Goal: Navigation & Orientation: Find specific page/section

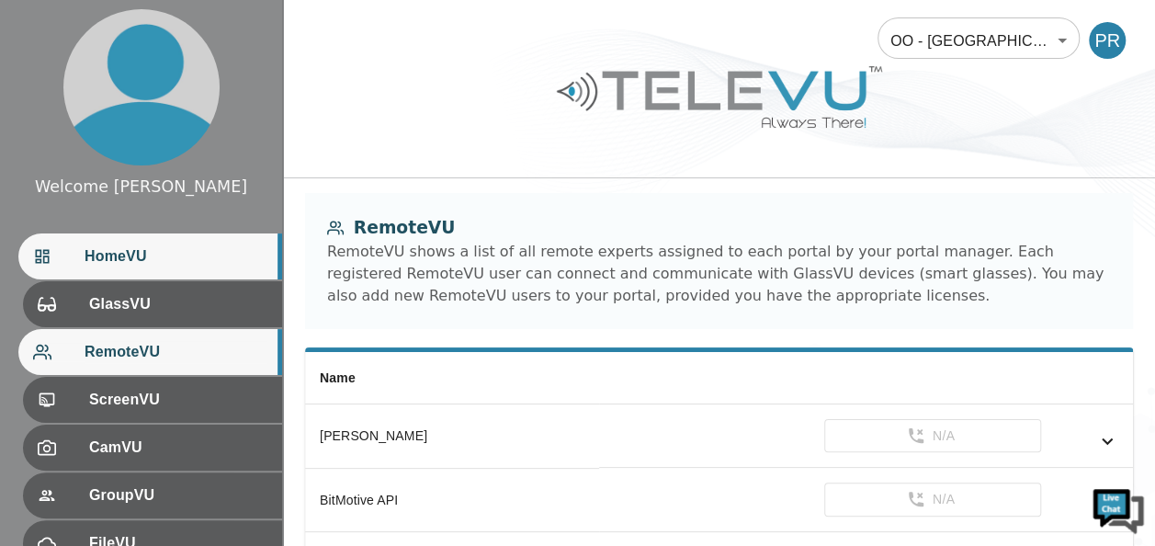
click at [233, 258] on span "HomeVU" at bounding box center [176, 256] width 183 height 22
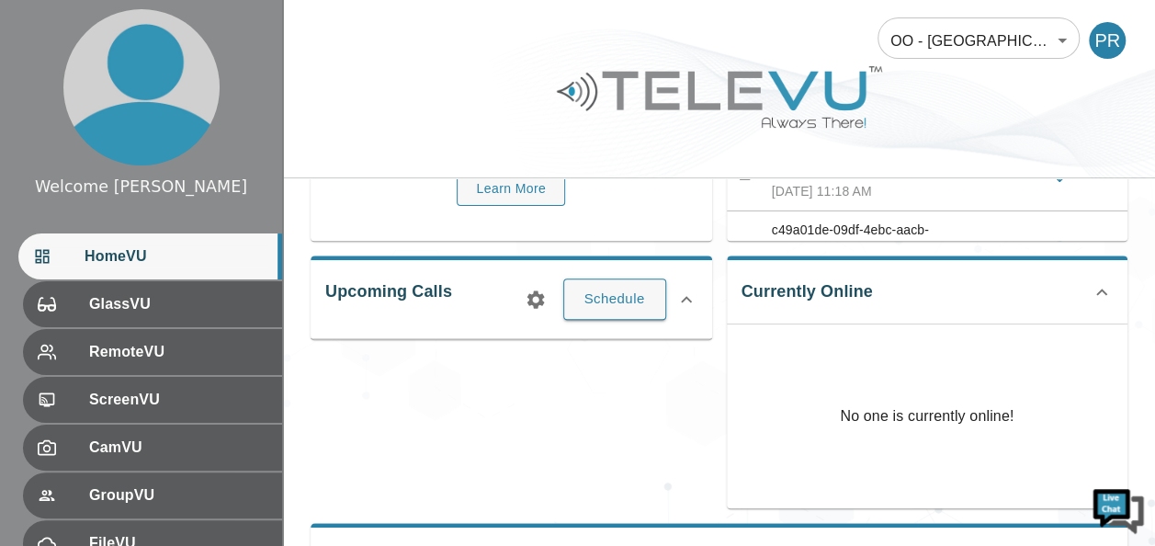
scroll to position [221, 0]
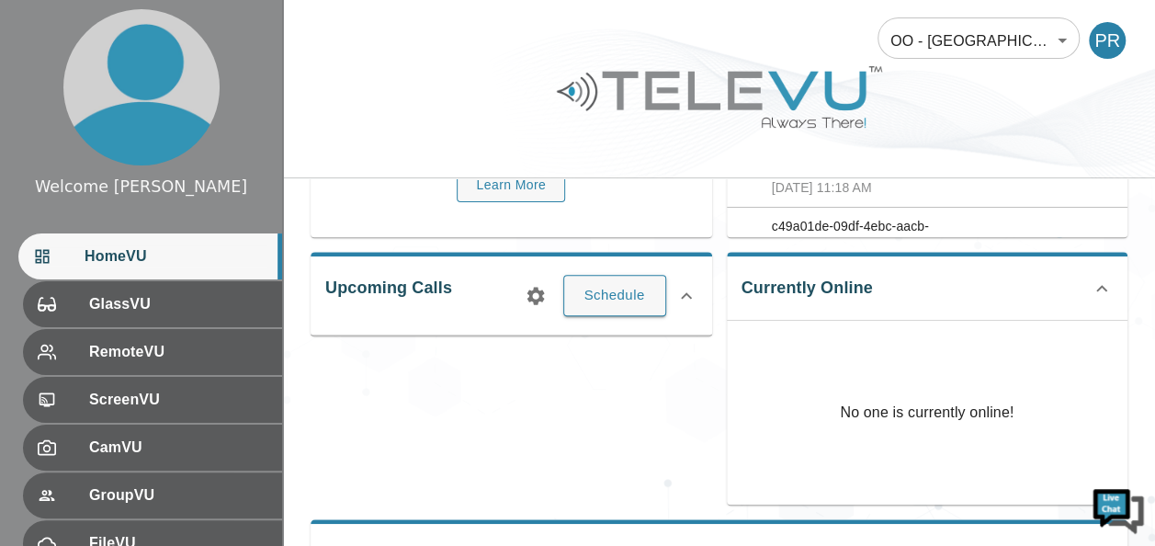
click at [1102, 285] on icon at bounding box center [1101, 288] width 11 height 6
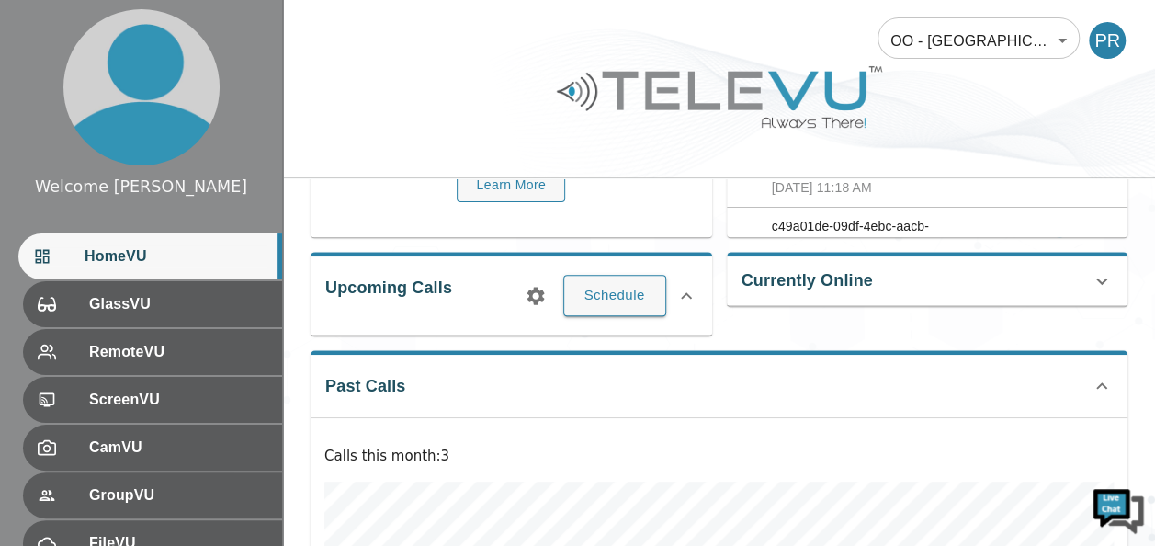
scroll to position [0, 0]
click at [1102, 283] on icon at bounding box center [1102, 281] width 22 height 22
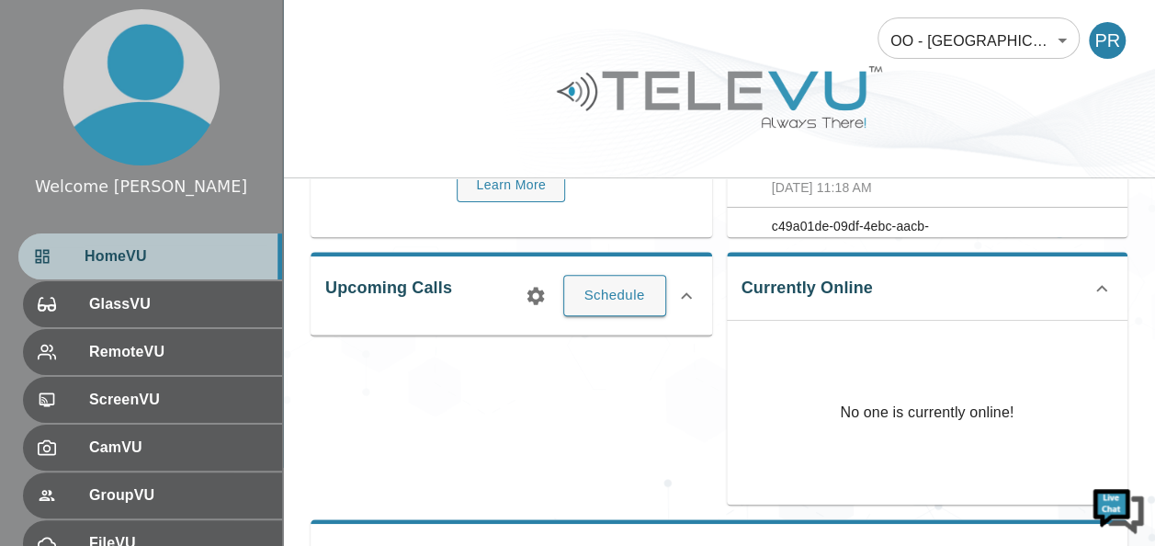
click at [176, 257] on span "HomeVU" at bounding box center [176, 256] width 183 height 22
click at [198, 259] on span "HomeVU" at bounding box center [176, 256] width 183 height 22
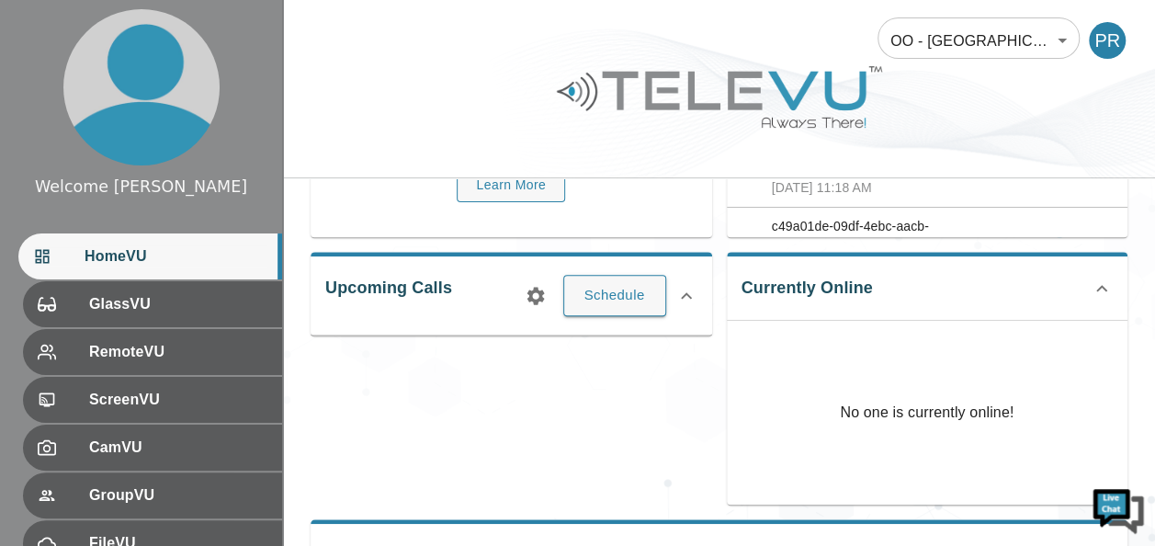
click at [1103, 285] on icon at bounding box center [1101, 288] width 11 height 6
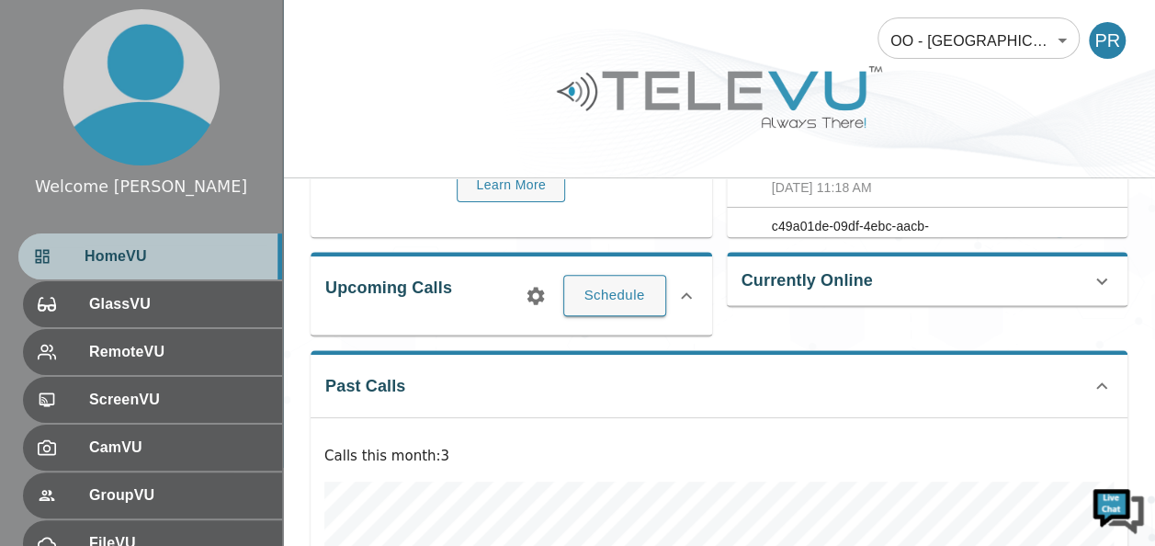
click at [114, 265] on span "HomeVU" at bounding box center [176, 256] width 183 height 22
